Goal: Information Seeking & Learning: Learn about a topic

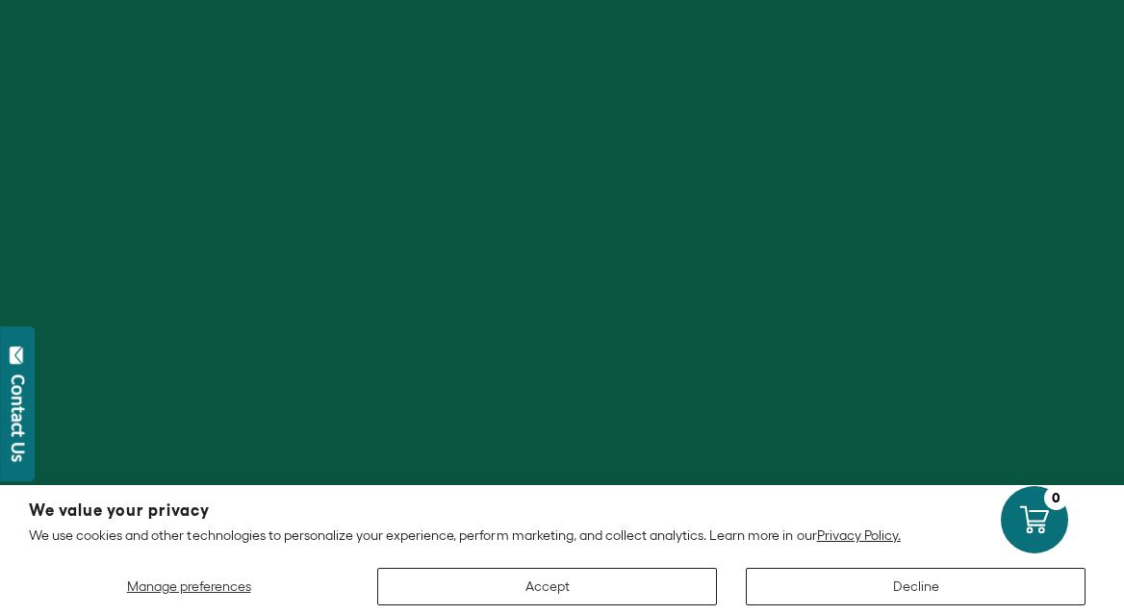
scroll to position [198, 0]
click at [529, 580] on button "Accept" at bounding box center [547, 587] width 340 height 38
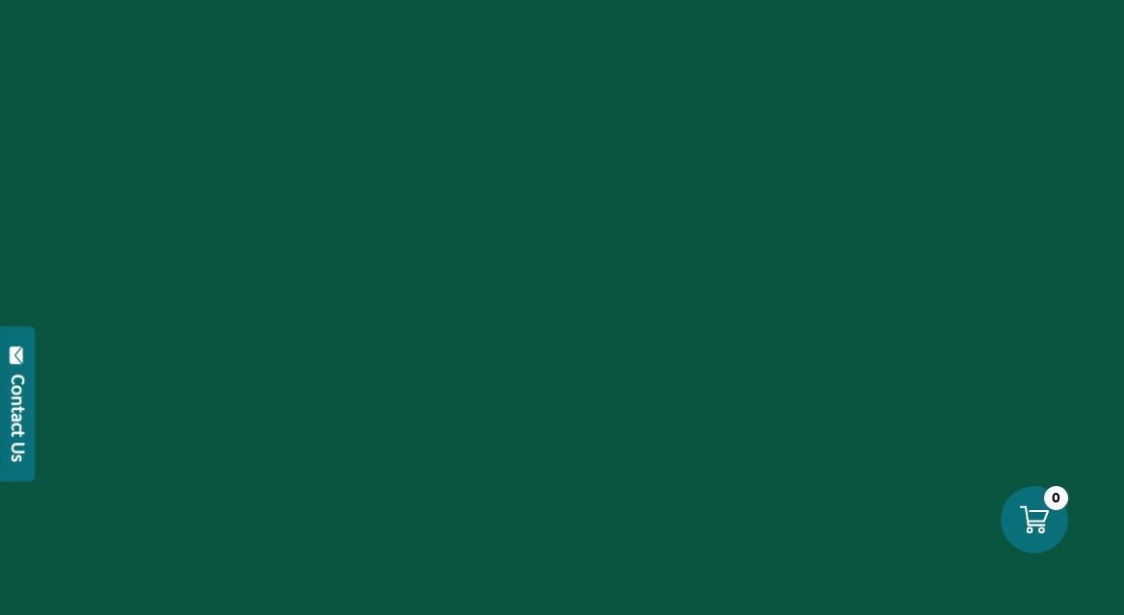
scroll to position [547, 0]
drag, startPoint x: 787, startPoint y: 396, endPoint x: 727, endPoint y: 600, distance: 212.8
click at [727, 606] on div at bounding box center [562, 307] width 1124 height 615
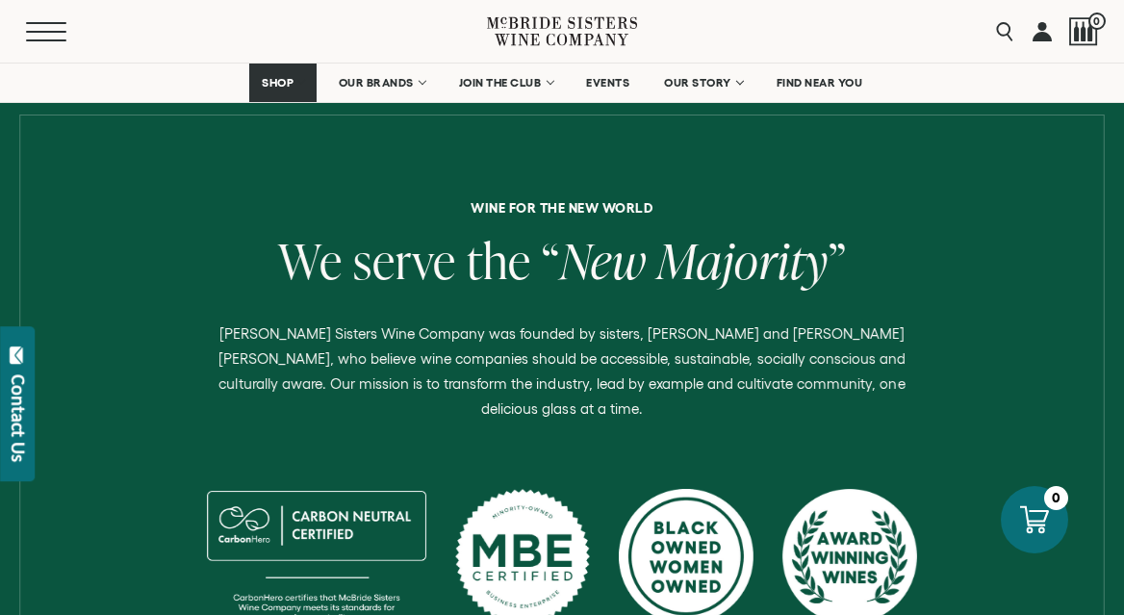
click at [37, 33] on button "Menu" at bounding box center [60, 31] width 69 height 19
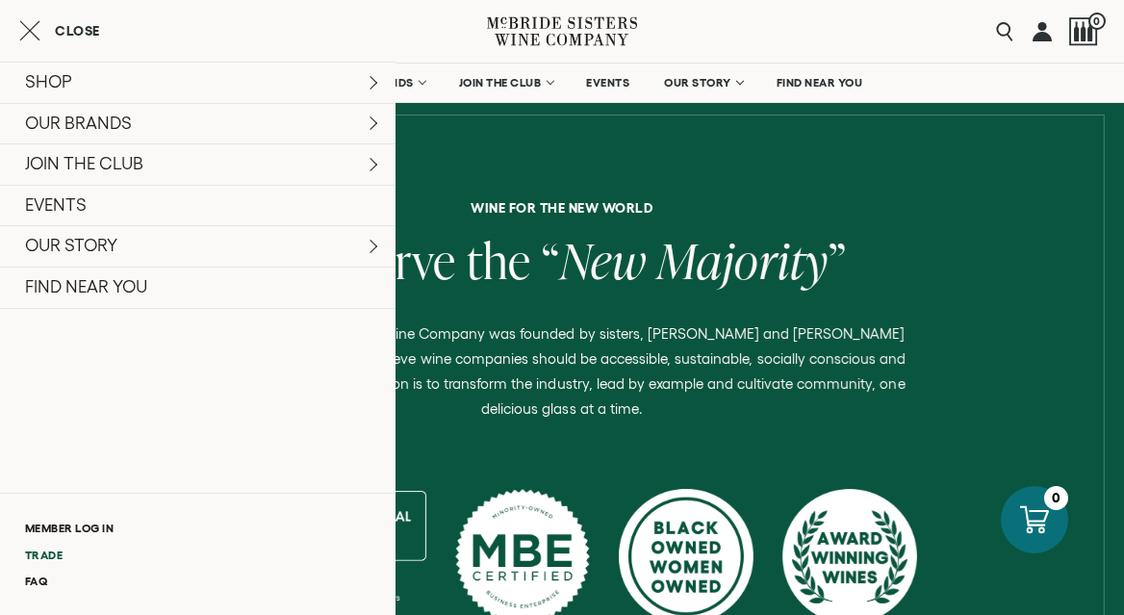
click at [44, 547] on link "Trade" at bounding box center [198, 555] width 396 height 26
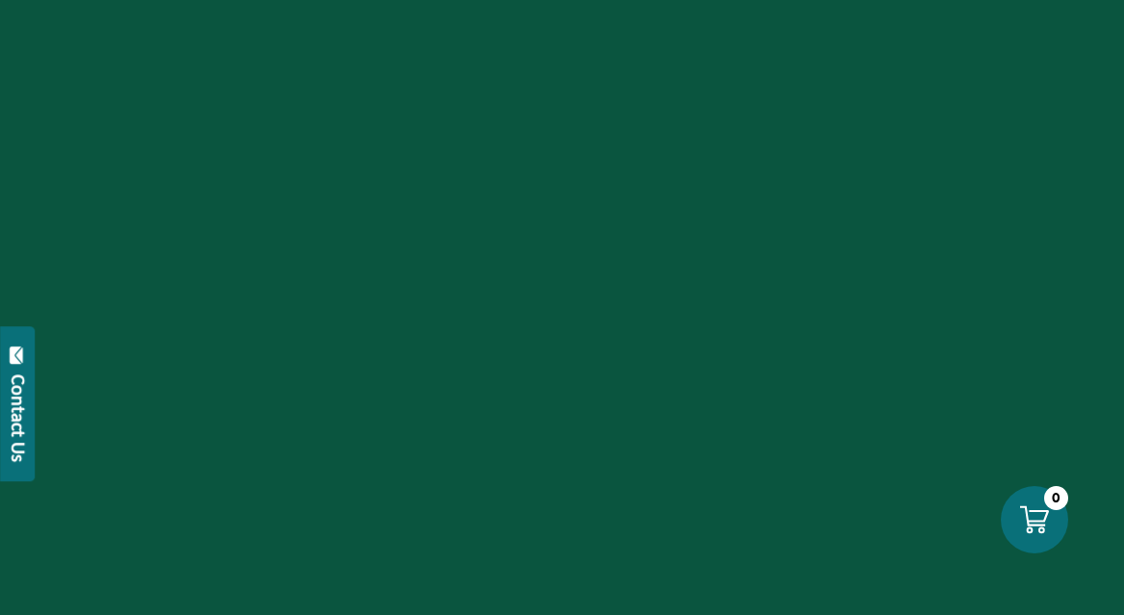
scroll to position [433, 0]
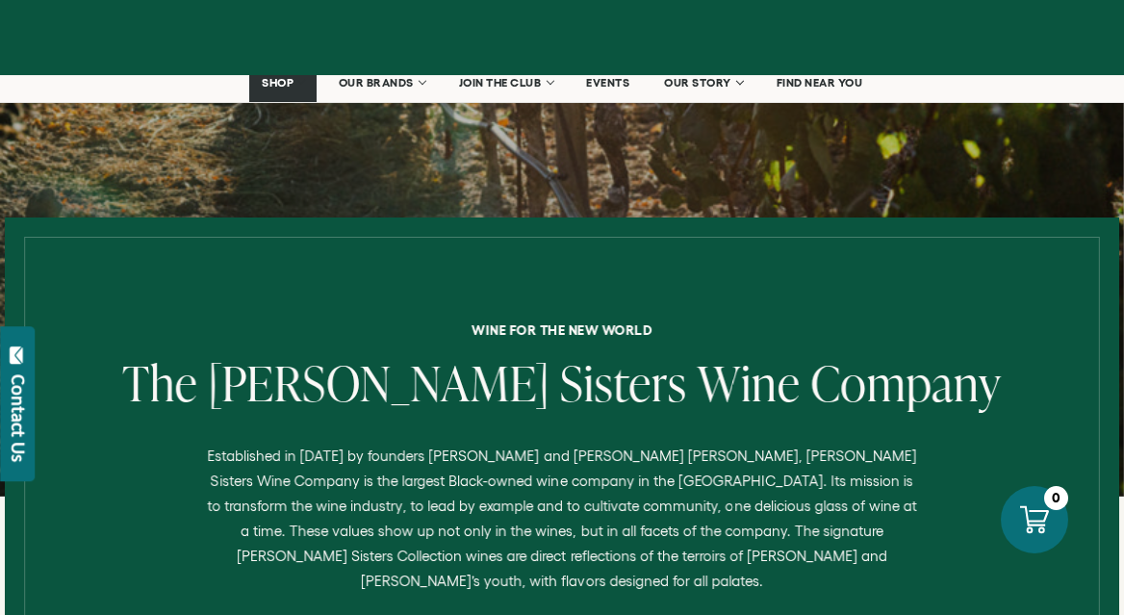
click at [20, 434] on div "Contact Us" at bounding box center [18, 418] width 19 height 88
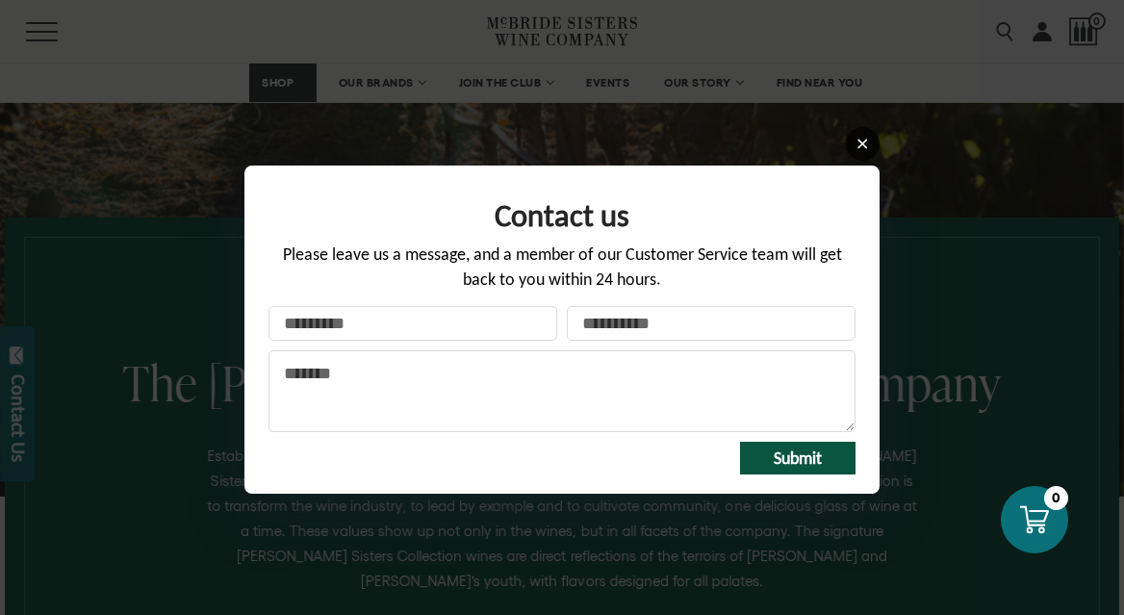
click at [866, 139] on icon at bounding box center [863, 144] width 14 height 14
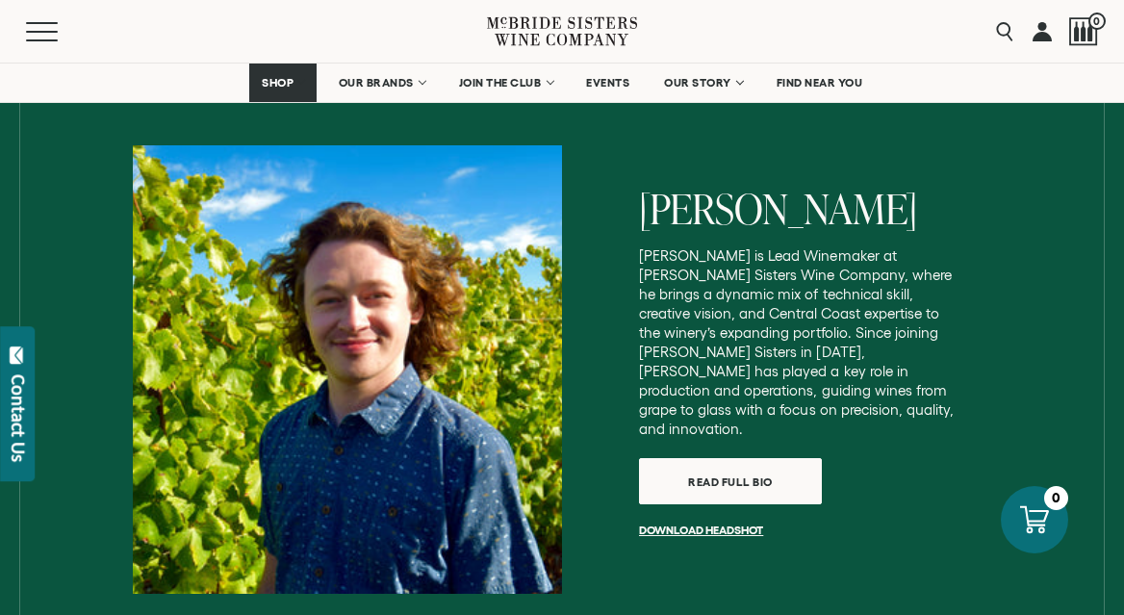
scroll to position [4090, 0]
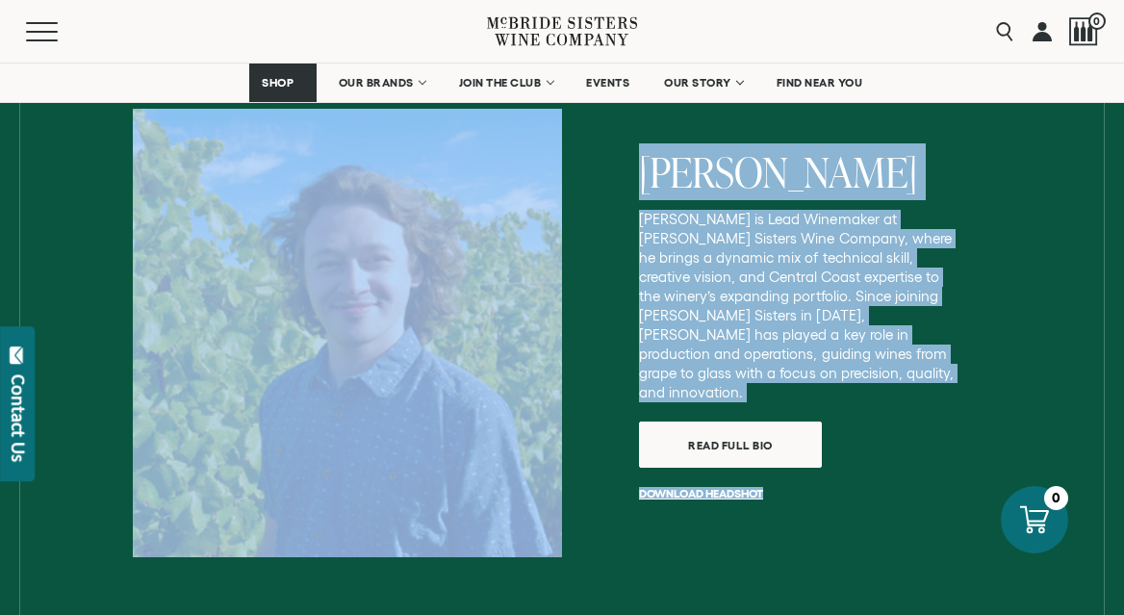
drag, startPoint x: 904, startPoint y: 77, endPoint x: 853, endPoint y: 614, distance: 539.4
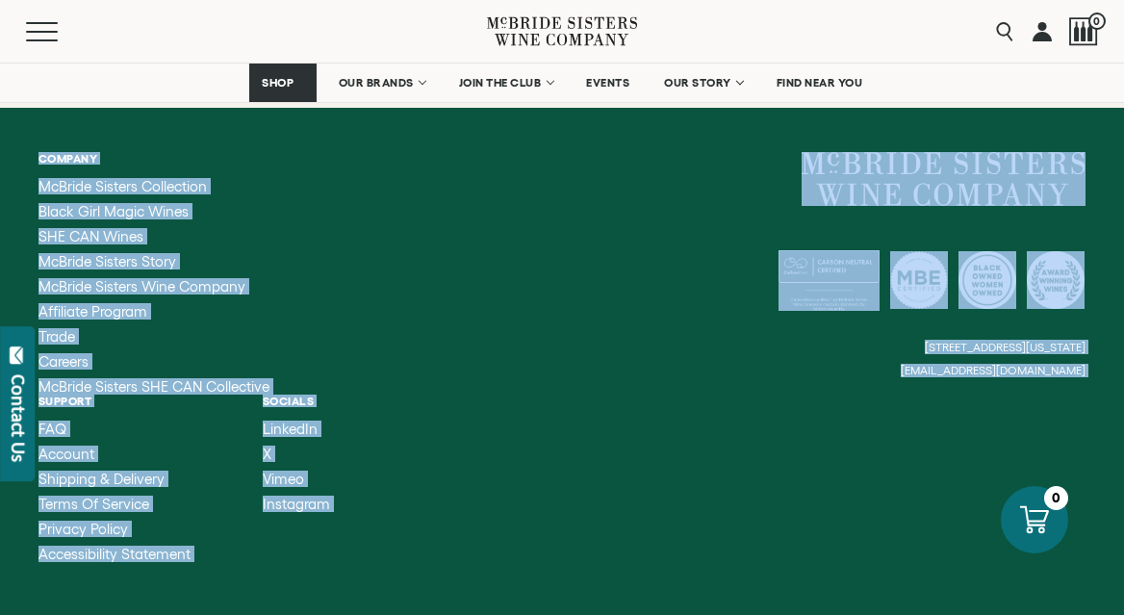
drag, startPoint x: 856, startPoint y: 408, endPoint x: 791, endPoint y: 614, distance: 216.1
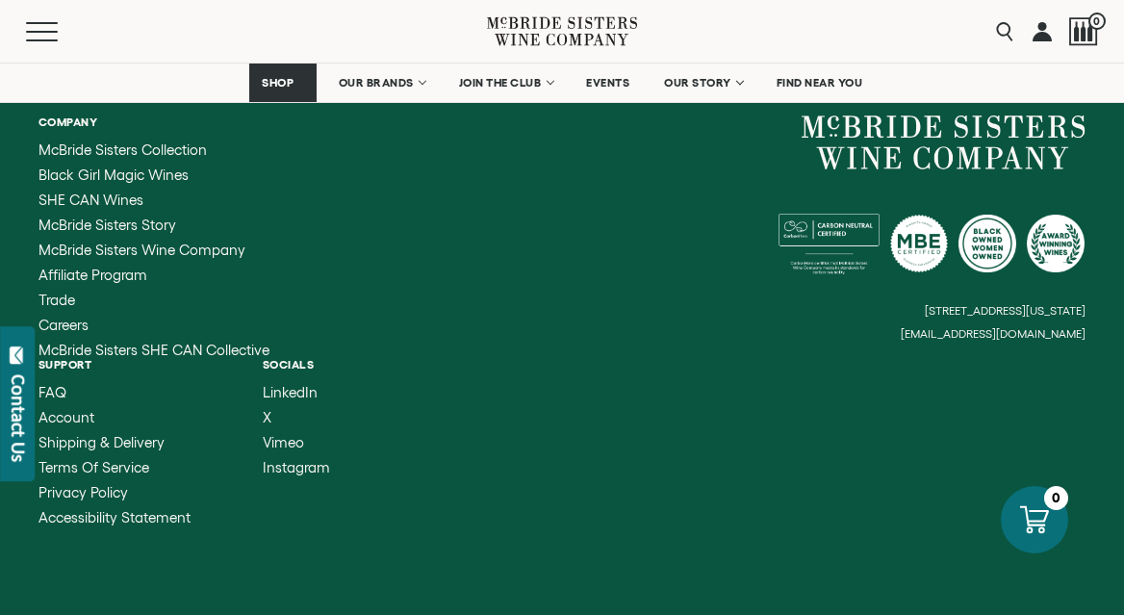
click at [767, 319] on div "Company McBride Sisters Collection Black Girl Magic Wines SHE CAN Wines McBride…" at bounding box center [562, 320] width 1124 height 498
click at [66, 317] on span "Careers" at bounding box center [63, 325] width 50 height 16
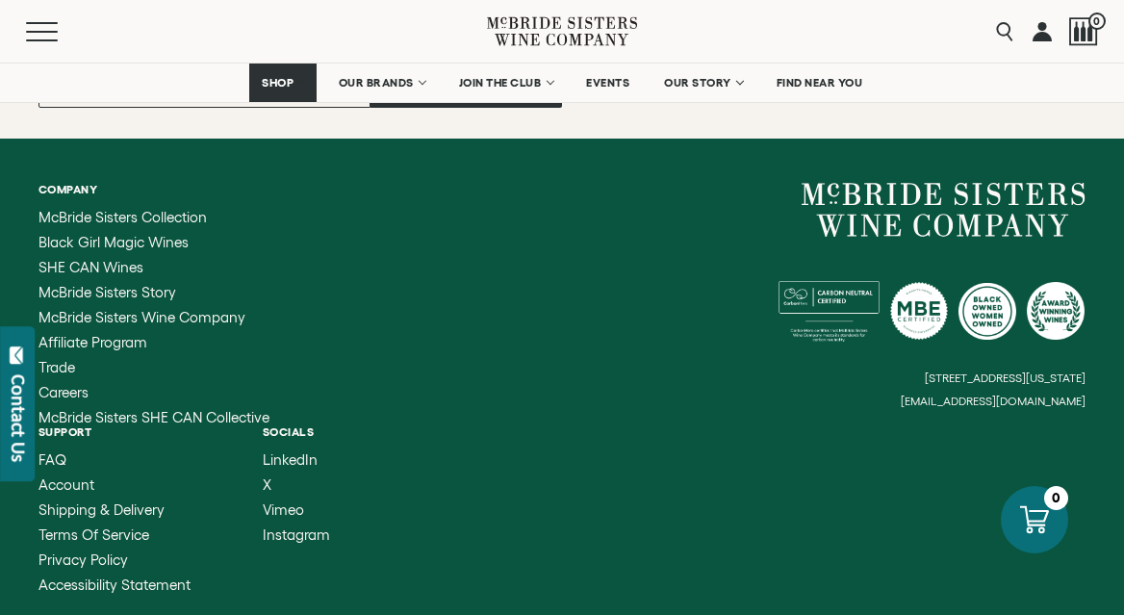
scroll to position [2346, 0]
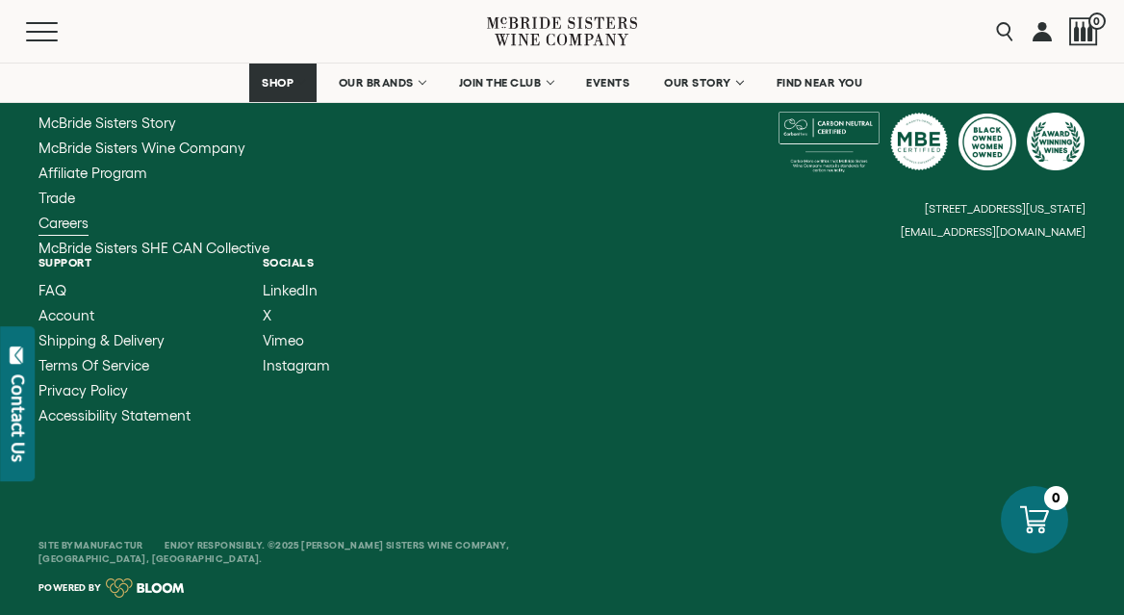
click at [67, 220] on span "Careers" at bounding box center [63, 223] width 50 height 16
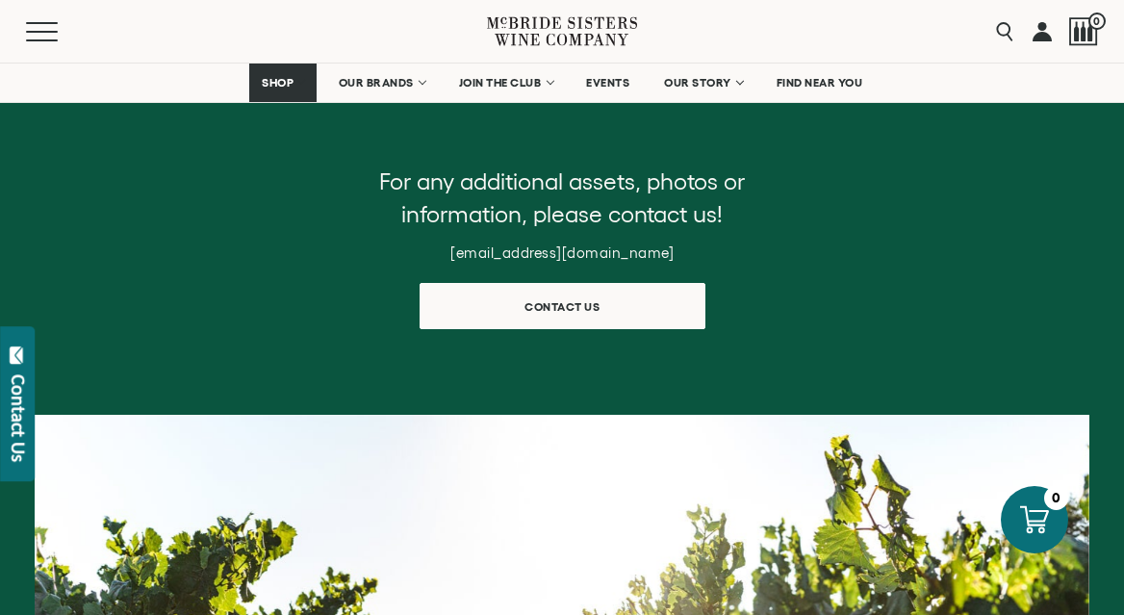
scroll to position [951, 0]
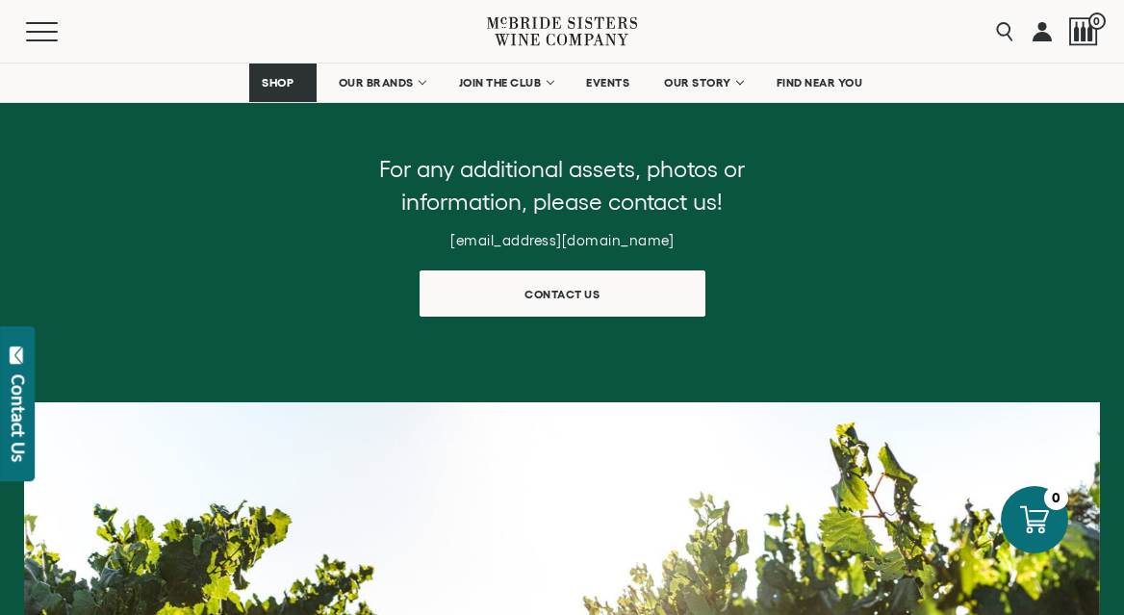
click at [588, 301] on span "Contact us" at bounding box center [562, 294] width 142 height 38
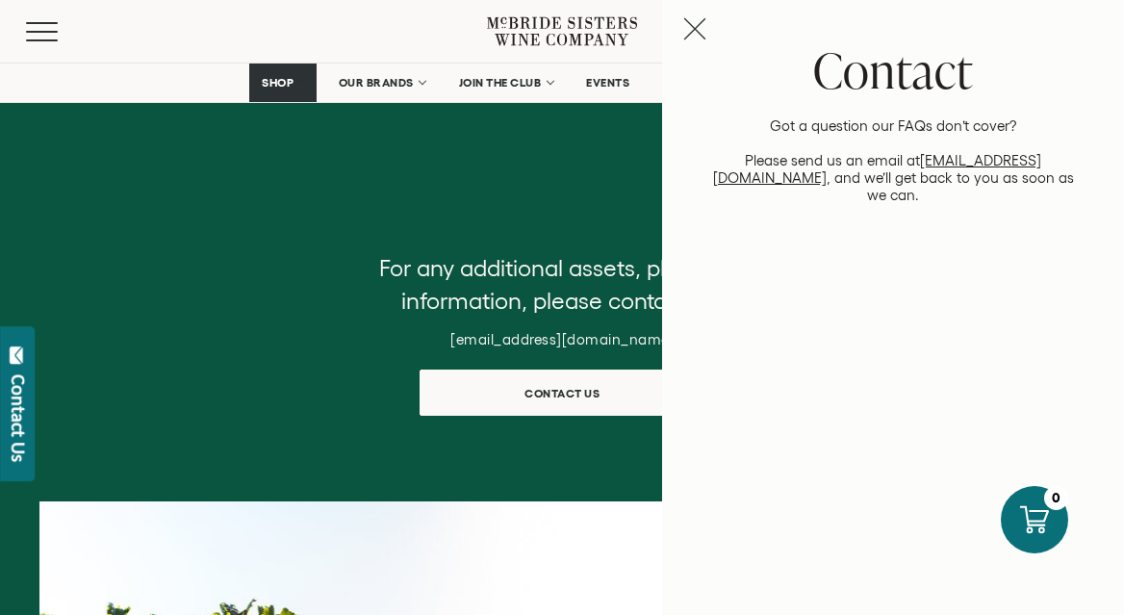
scroll to position [848, 0]
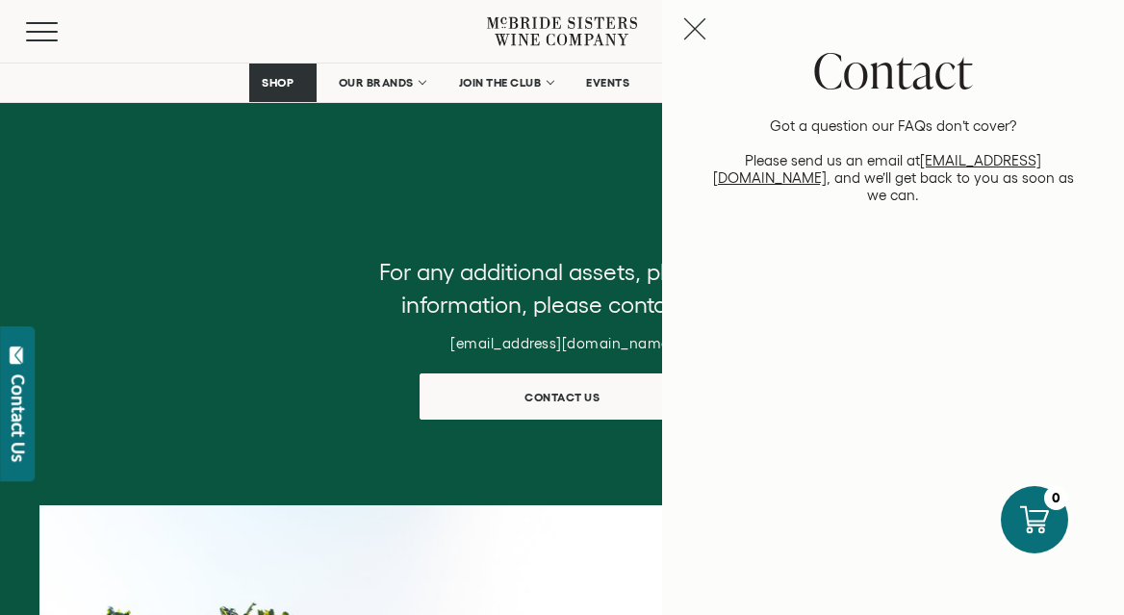
drag, startPoint x: 388, startPoint y: 456, endPoint x: 388, endPoint y: 596, distance: 139.5
click at [388, 596] on div "Join our Wine Revolution Careers with Purpose Our mission at McBride Sisters Wi…" at bounding box center [562, 193] width 1124 height 2085
drag, startPoint x: 1051, startPoint y: 160, endPoint x: 883, endPoint y: 154, distance: 167.5
click at [883, 154] on p "Got a question our FAQs don’t cover? Please send us an email at hello@mcbridesi…" at bounding box center [893, 160] width 381 height 87
copy p "[EMAIL_ADDRESS][DOMAIN_NAME]"
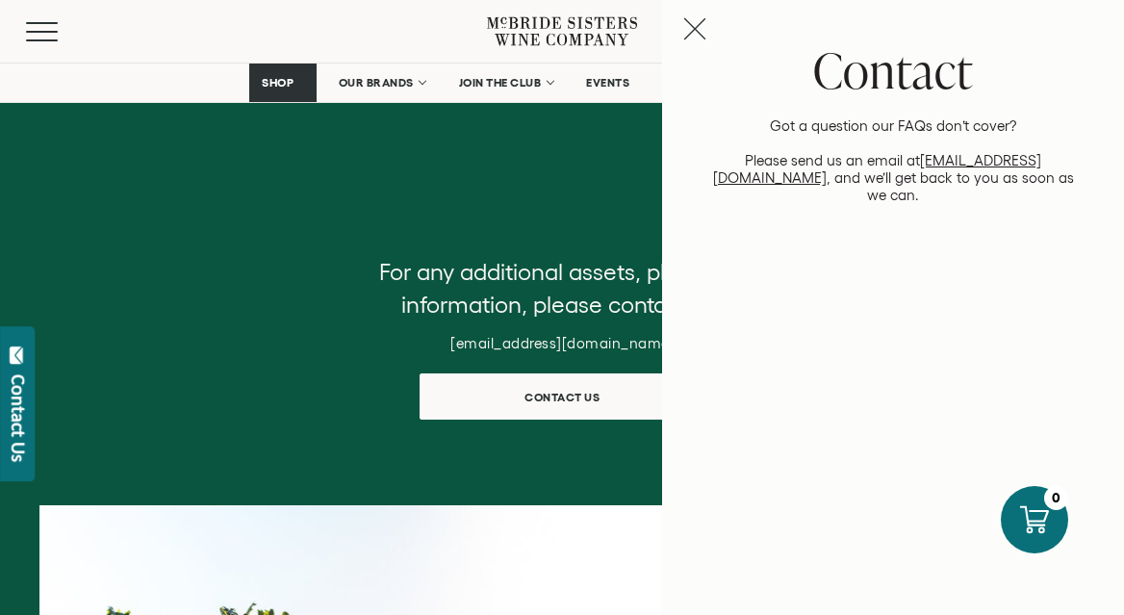
click at [684, 21] on icon "Close contact panel" at bounding box center [694, 28] width 23 height 23
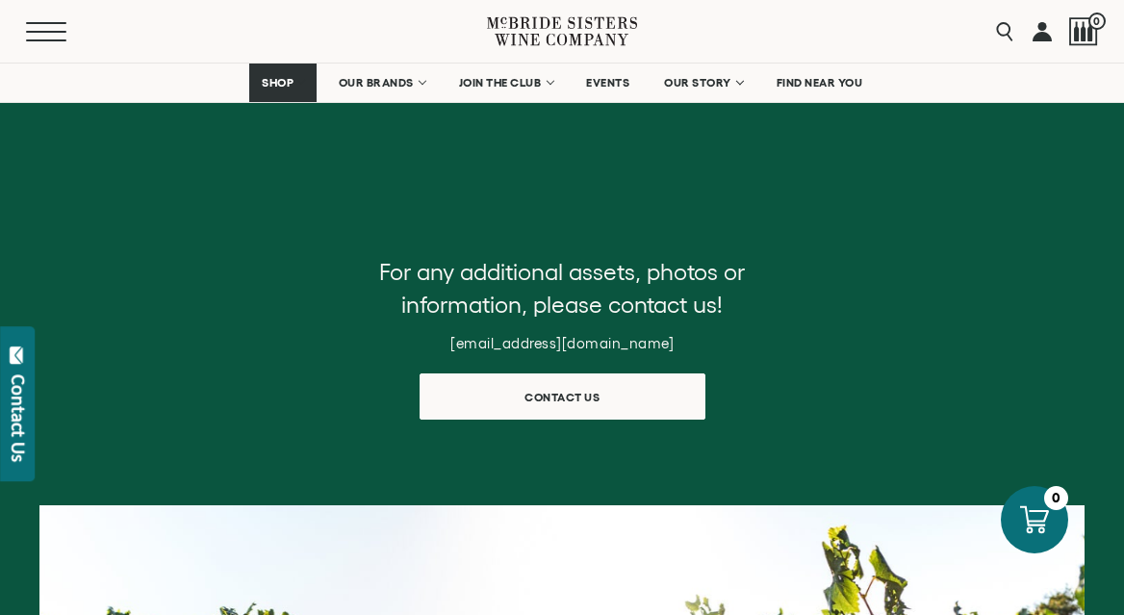
click at [44, 27] on button "Menu" at bounding box center [60, 31] width 69 height 19
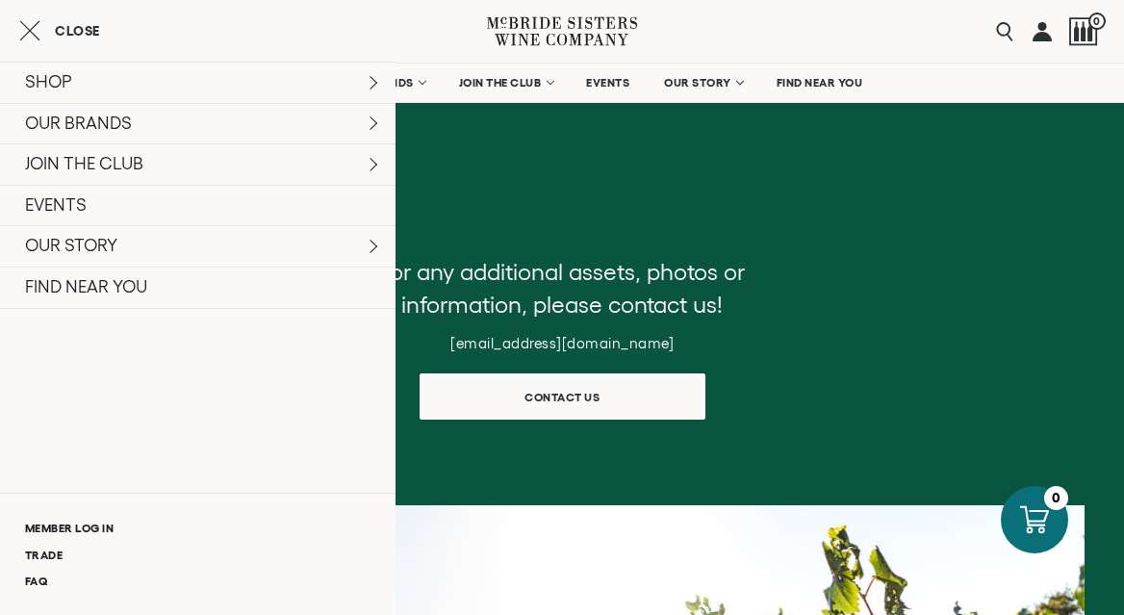
click at [1090, 31] on div "0" at bounding box center [1083, 31] width 29 height 29
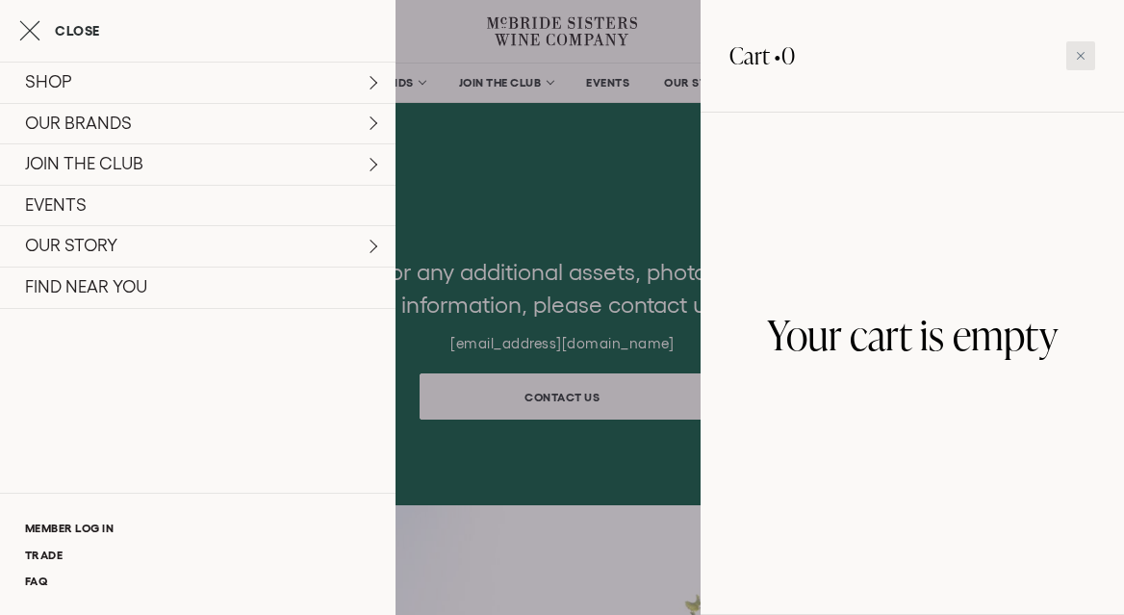
click at [1088, 48] on div at bounding box center [1080, 55] width 29 height 29
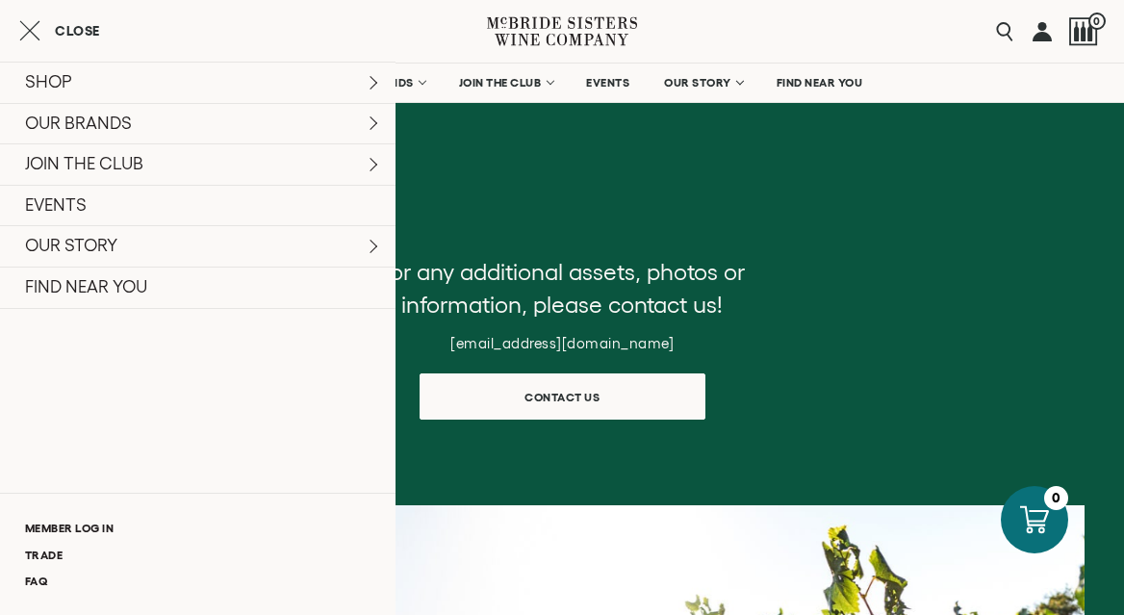
click at [1045, 34] on link at bounding box center [1042, 31] width 19 height 63
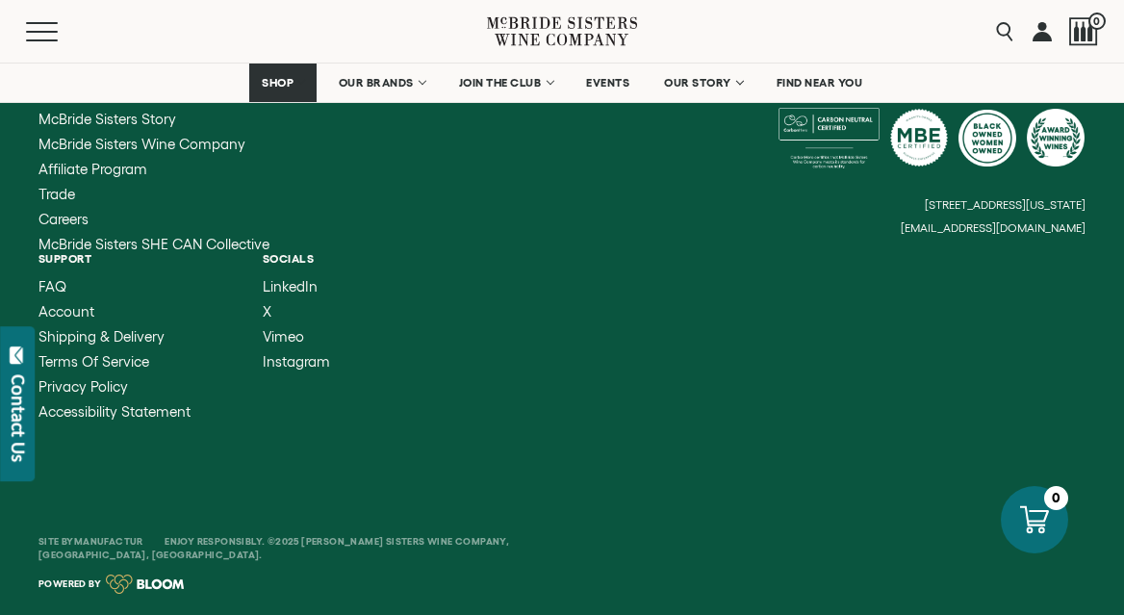
scroll to position [1182, 0]
click at [92, 146] on span "McBride Sisters Wine Company" at bounding box center [141, 144] width 207 height 16
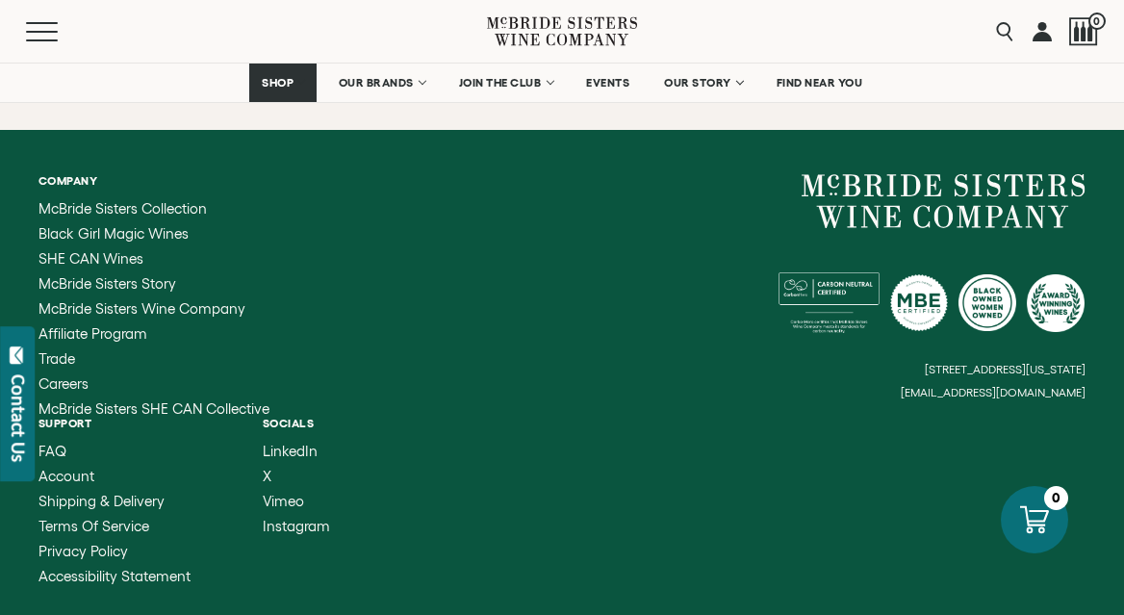
scroll to position [3586, 0]
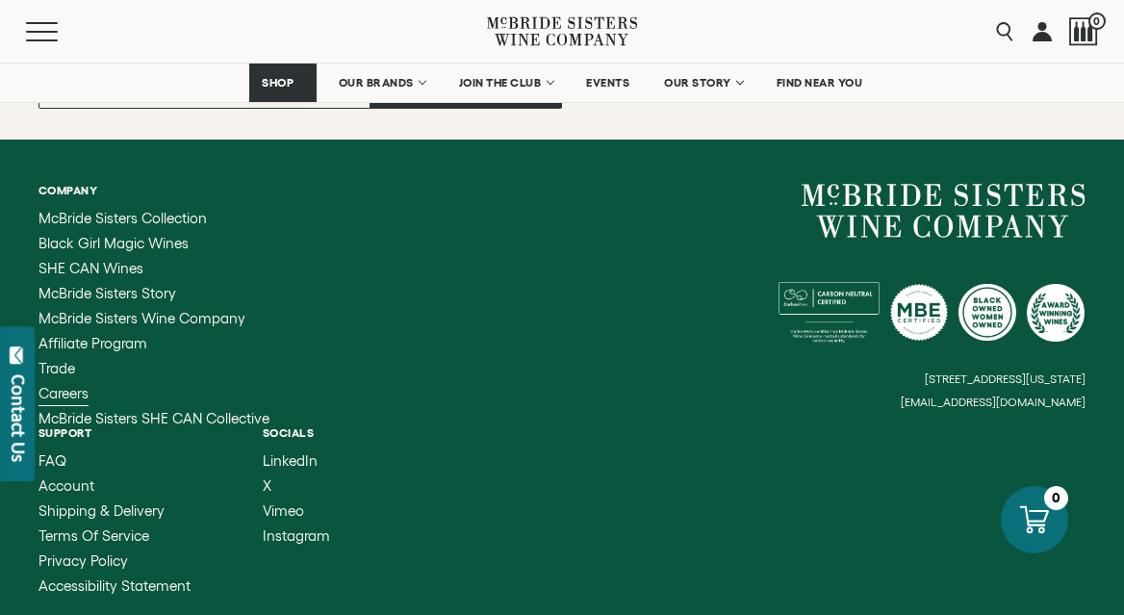
click at [62, 385] on span "Careers" at bounding box center [63, 393] width 50 height 16
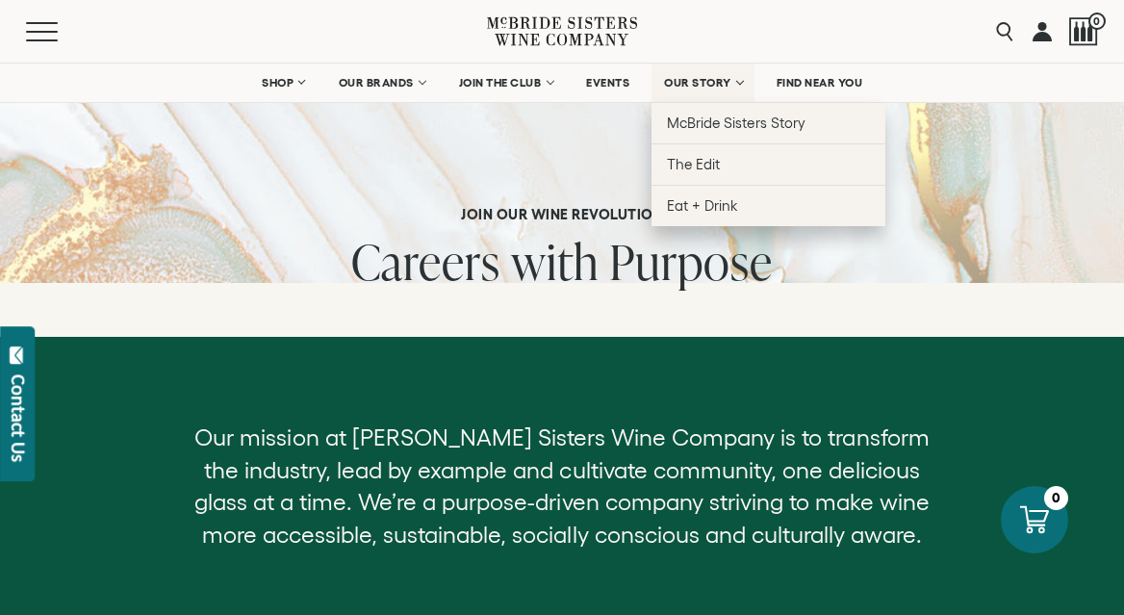
click at [729, 75] on link "OUR STORY" at bounding box center [703, 83] width 103 height 38
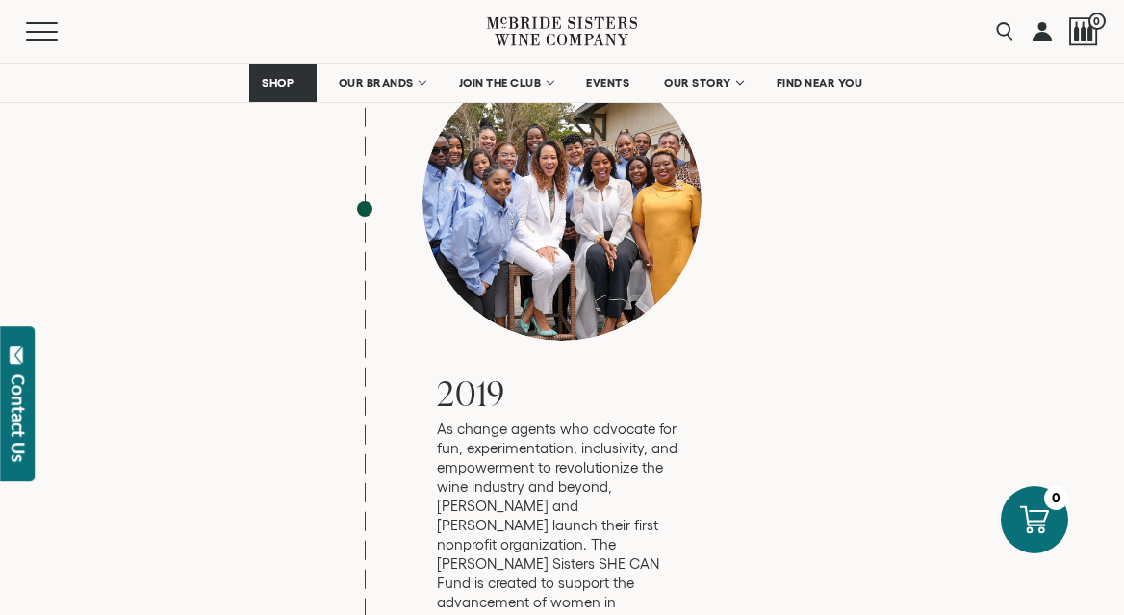
scroll to position [6183, 0]
